Goal: Navigation & Orientation: Find specific page/section

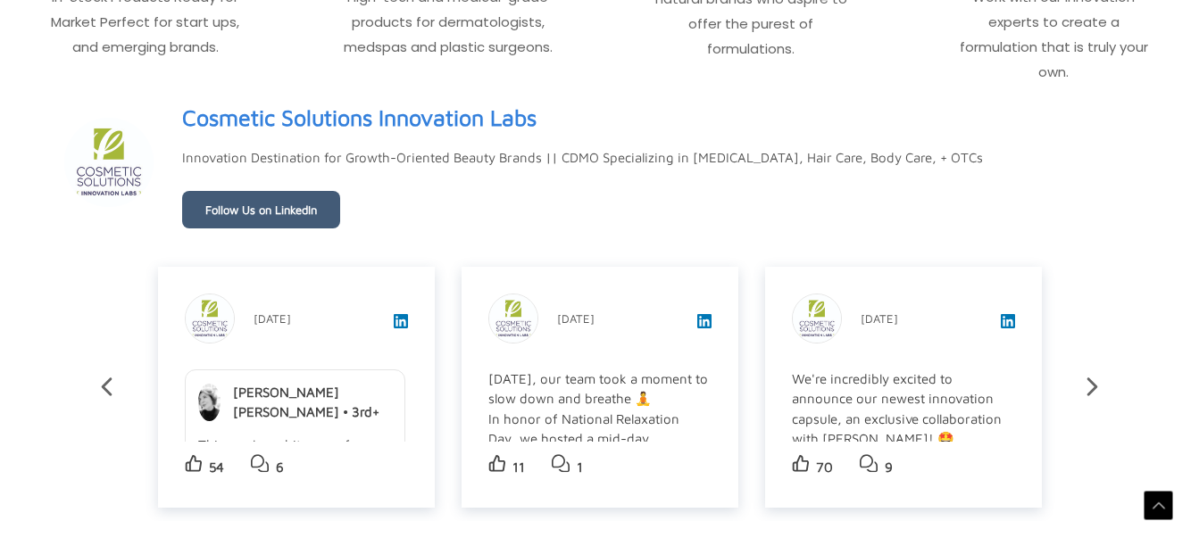
scroll to position [3163, 0]
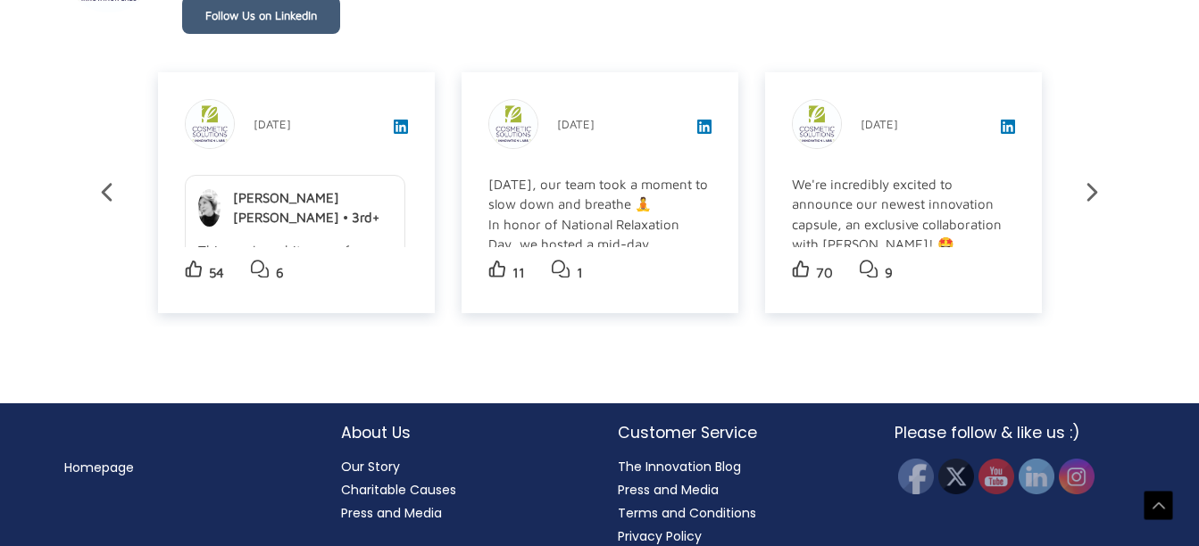
click at [95, 459] on link "Homepage" at bounding box center [99, 468] width 70 height 18
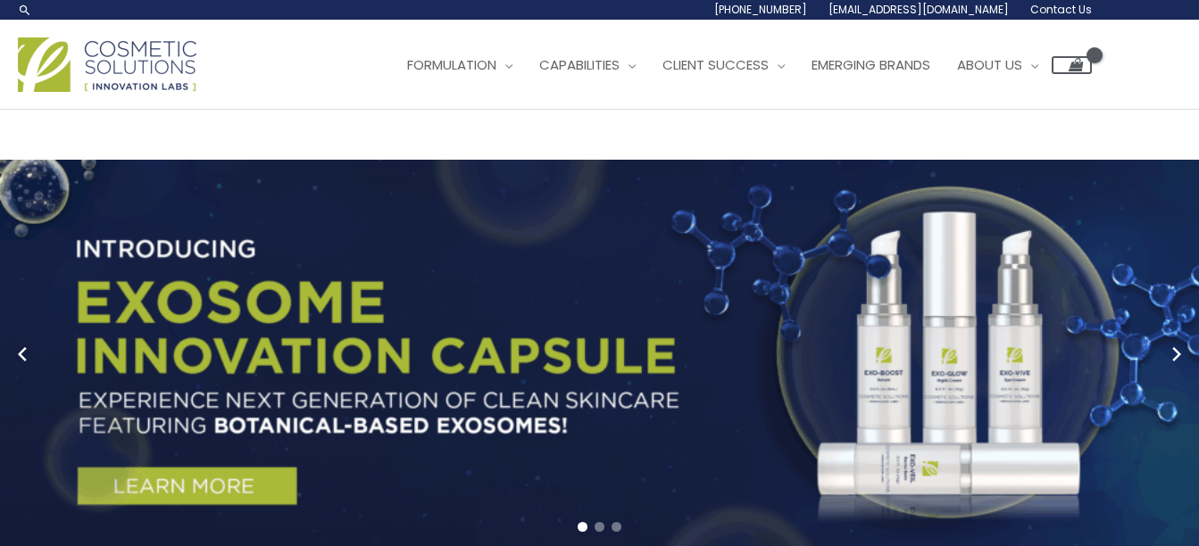
click at [8, 94] on div "Main Menu Formulation Menu Toggle Research and Innovation Market Ready Formulas…" at bounding box center [599, 64] width 1199 height 63
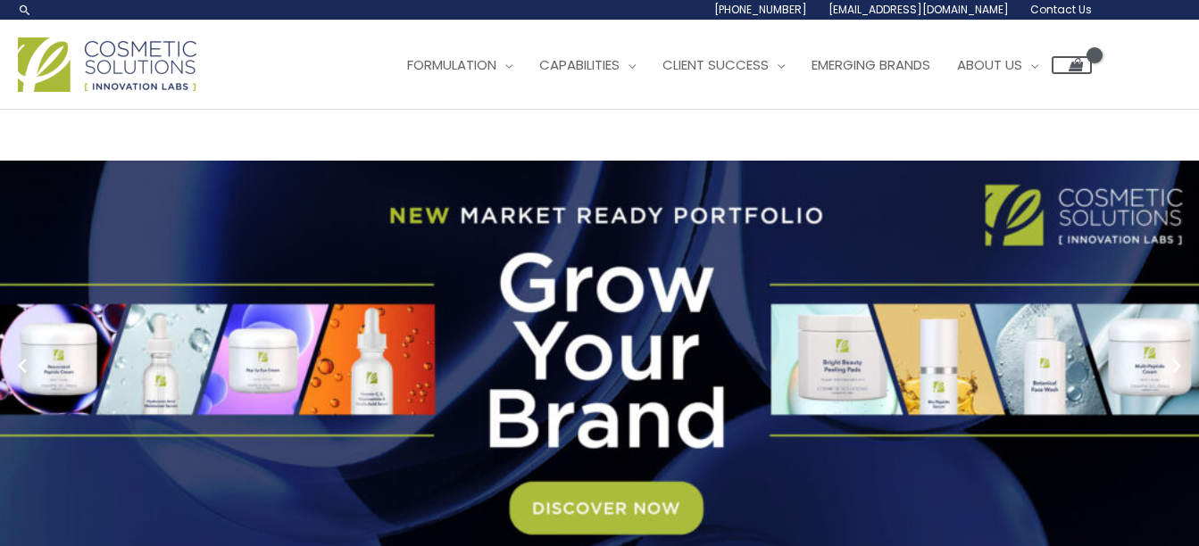
click at [152, 62] on img at bounding box center [107, 64] width 178 height 54
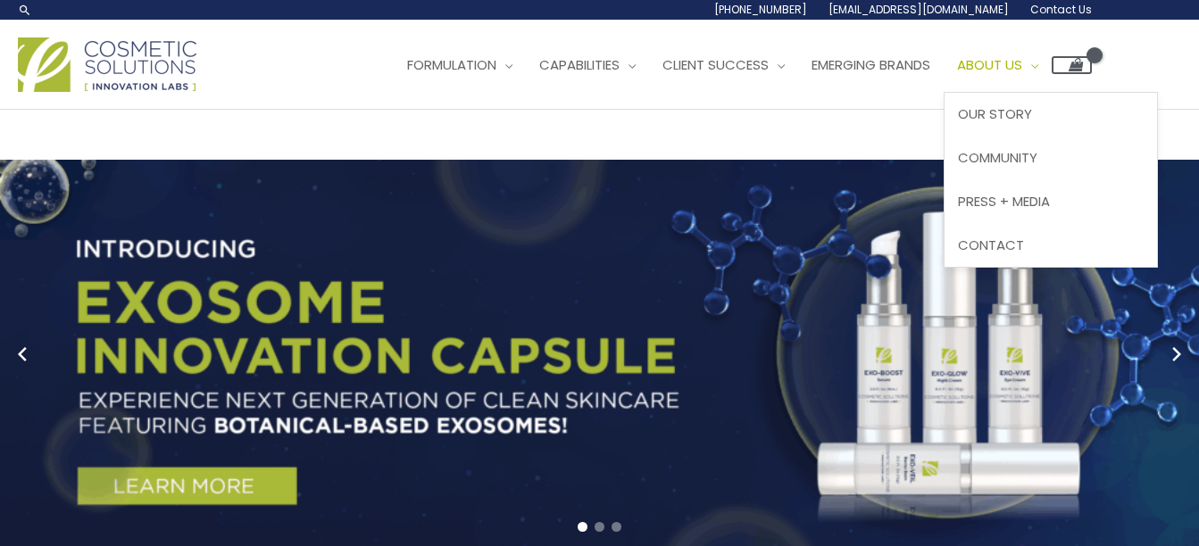
click at [1012, 68] on span "About Us" at bounding box center [989, 64] width 65 height 19
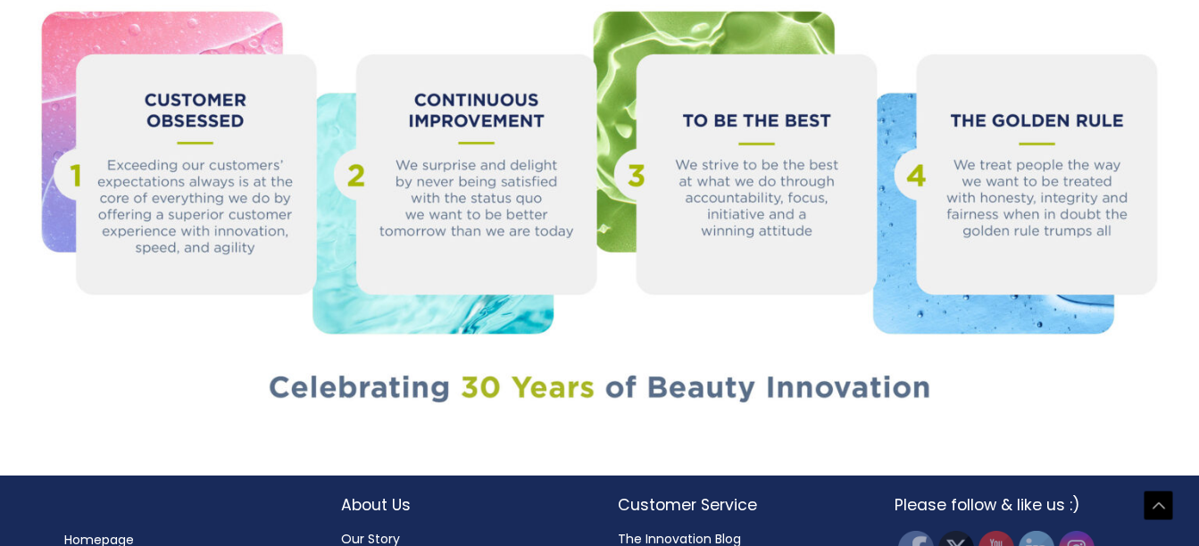
scroll to position [2038, 0]
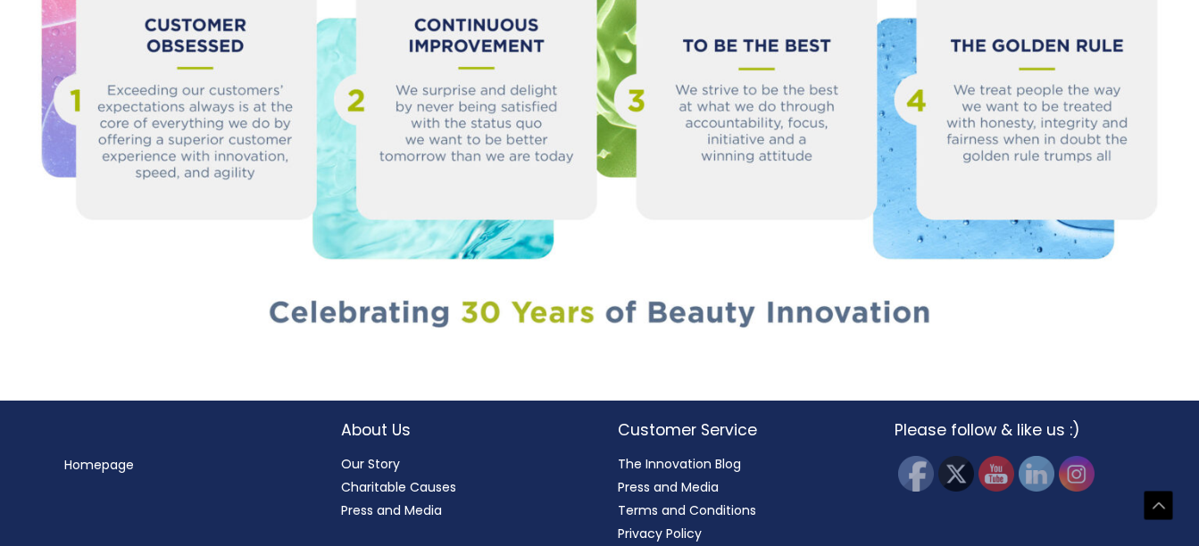
click at [104, 456] on link "Homepage" at bounding box center [99, 465] width 70 height 18
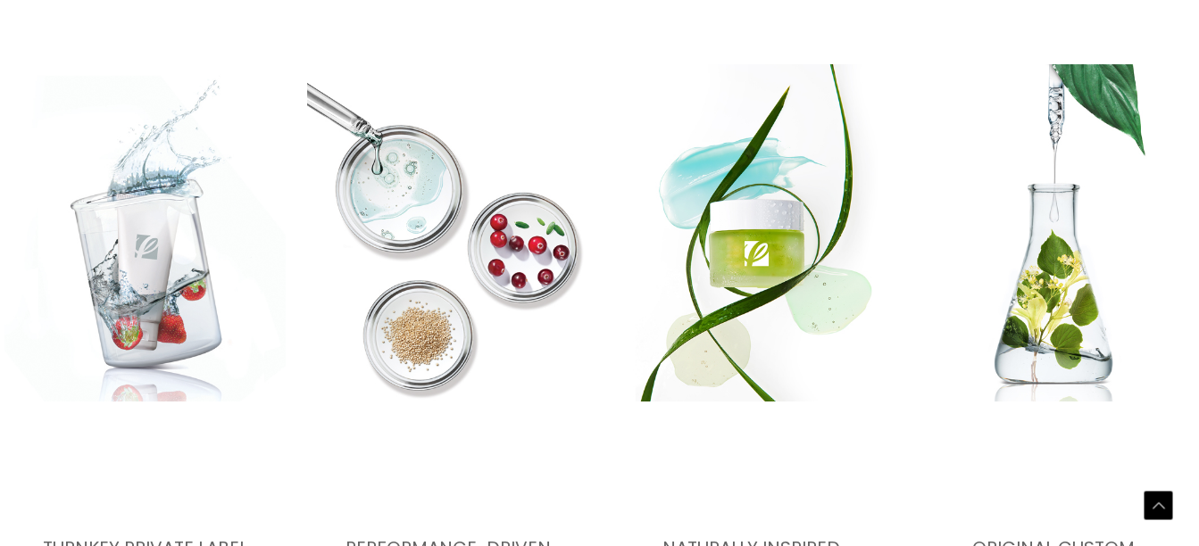
scroll to position [2355, 0]
